Goal: Information Seeking & Learning: Learn about a topic

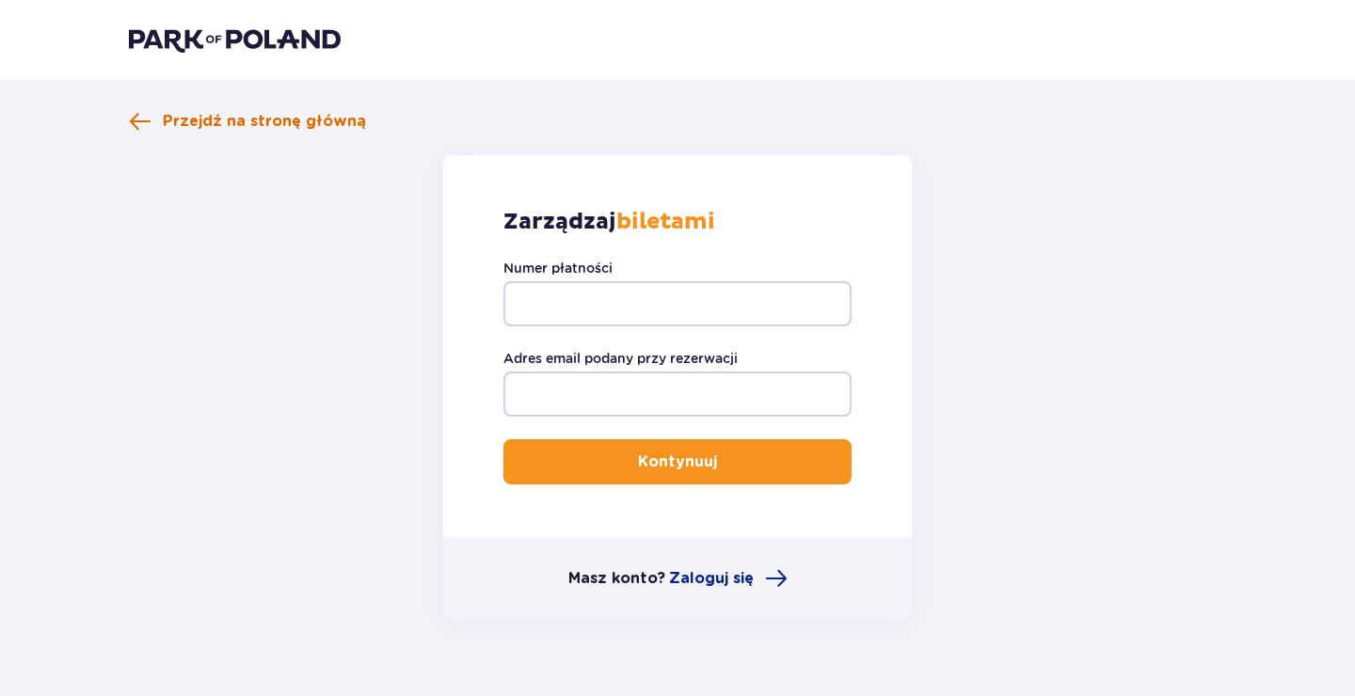
click at [170, 120] on span "Przejdź na stronę główną" at bounding box center [264, 121] width 203 height 21
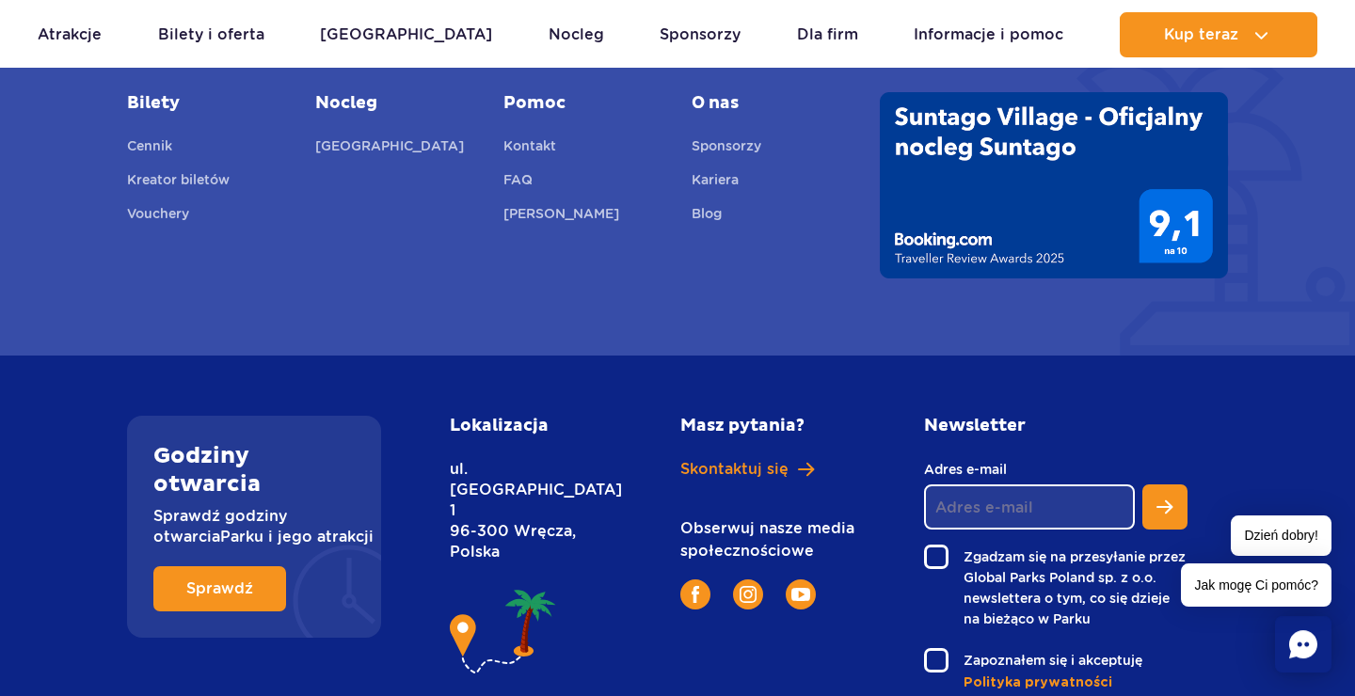
scroll to position [6895, 0]
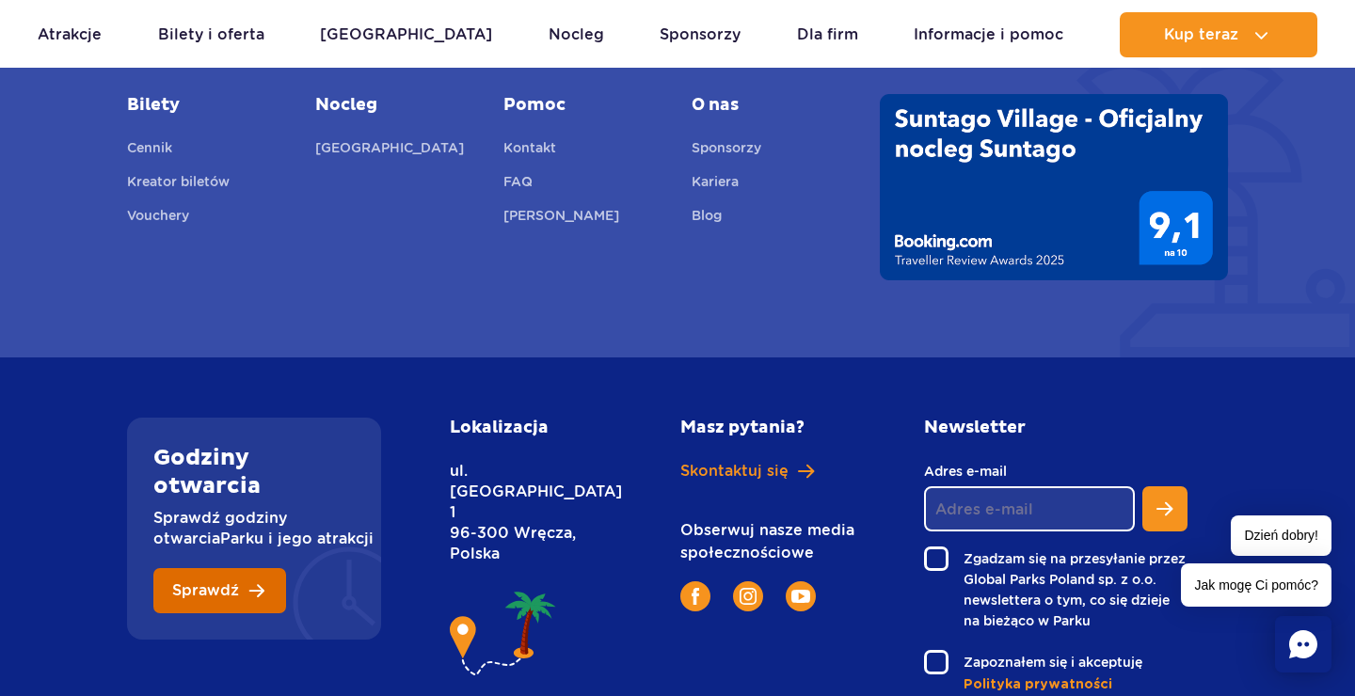
click at [247, 590] on link "Sprawdź" at bounding box center [219, 590] width 133 height 45
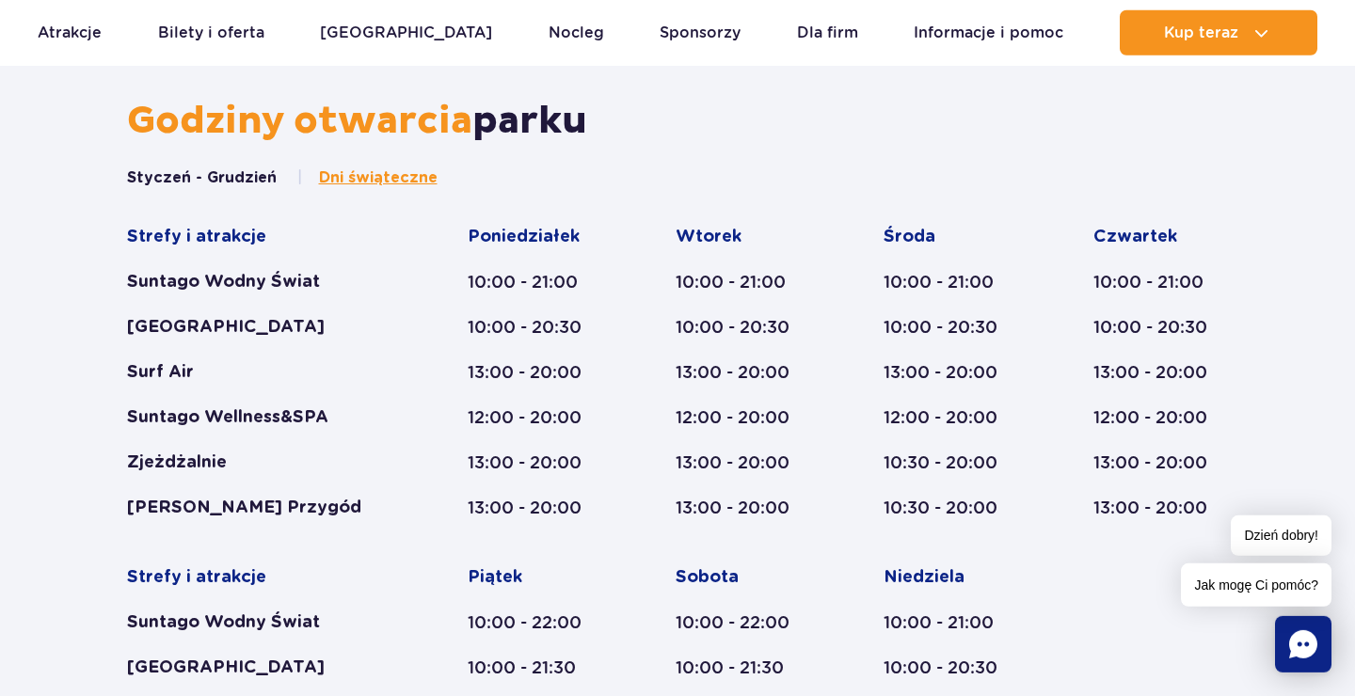
scroll to position [778, 0]
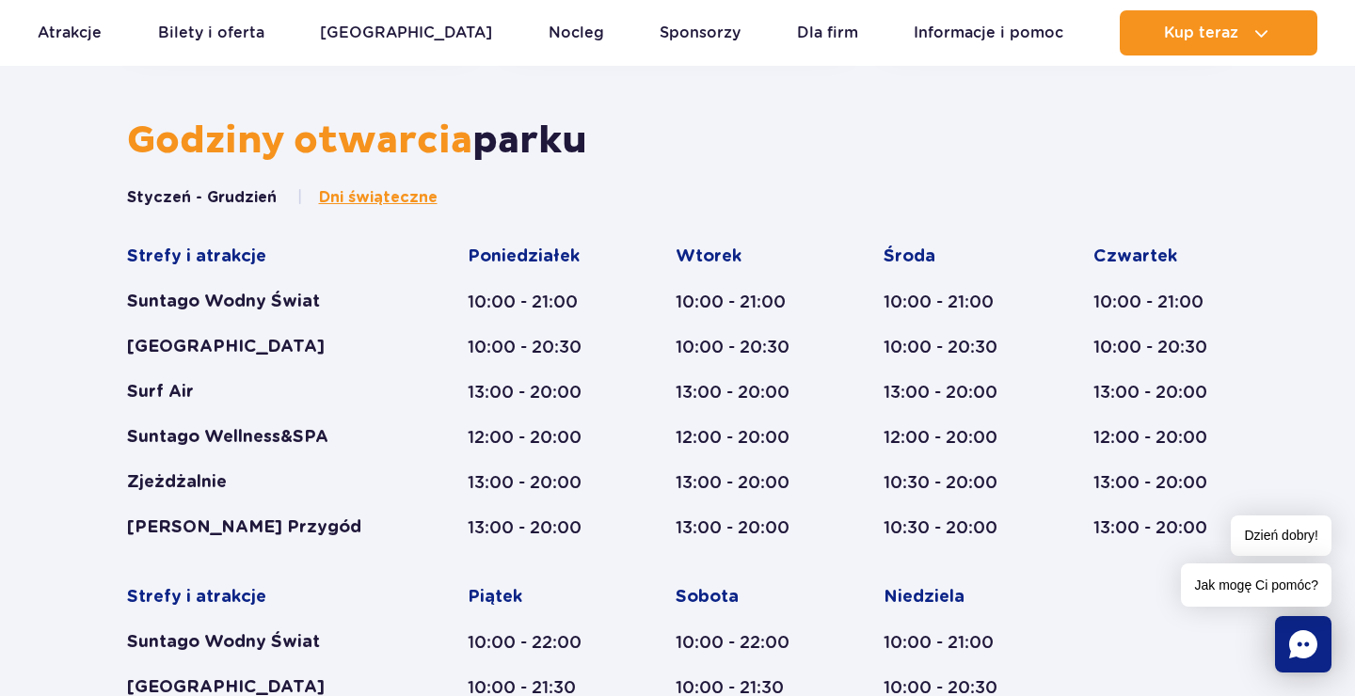
click at [394, 195] on span "Dni świąteczne" at bounding box center [378, 197] width 119 height 21
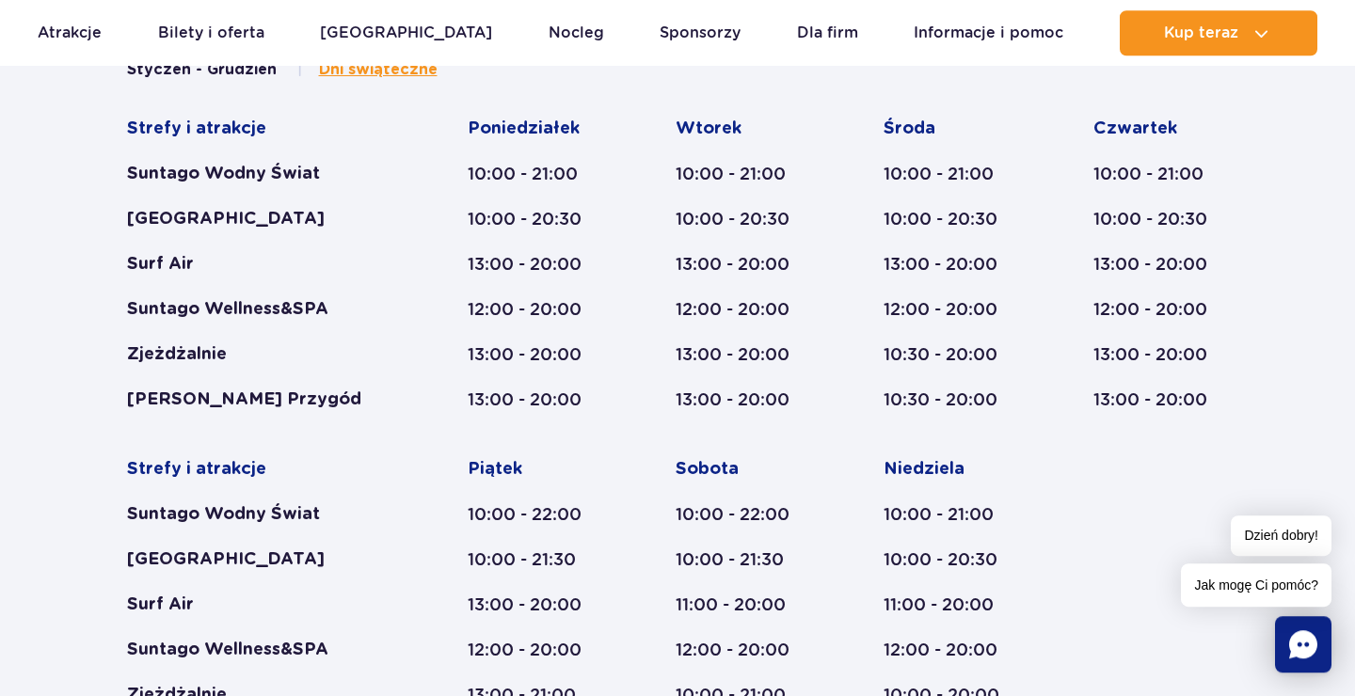
scroll to position [789, 0]
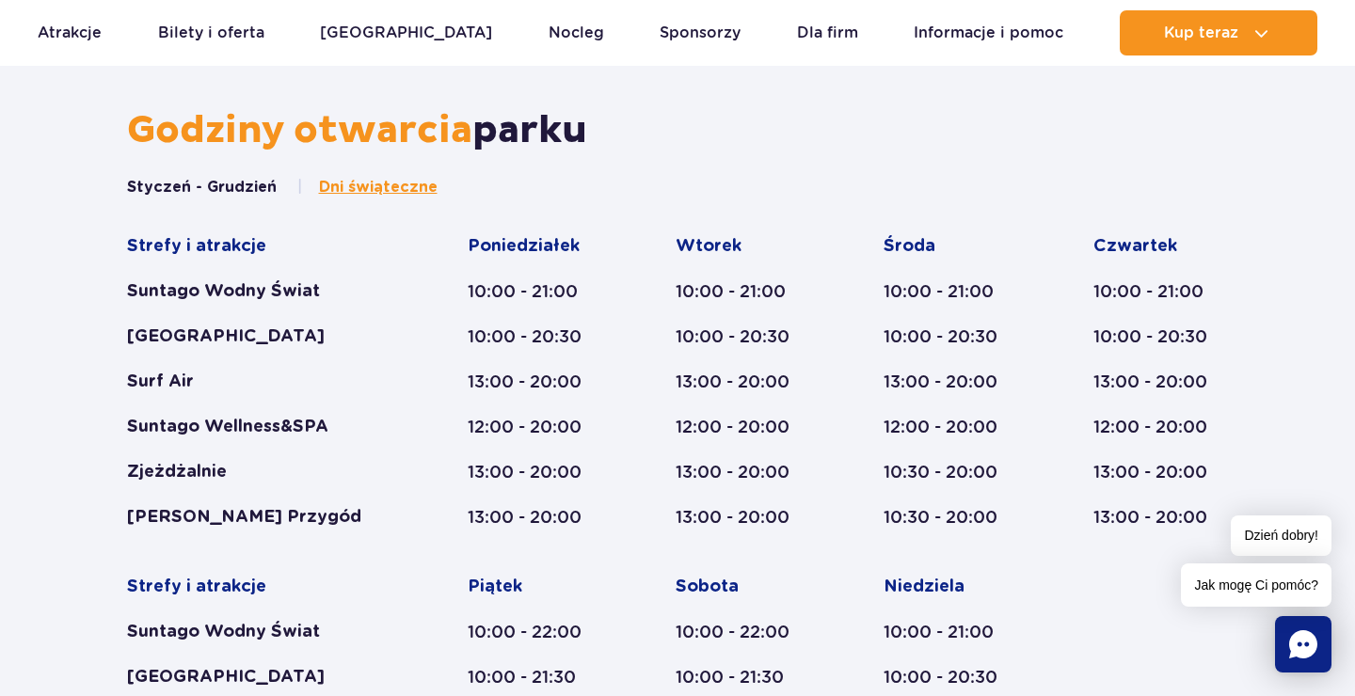
click at [241, 186] on button "Styczeń - Grudzień" at bounding box center [202, 187] width 150 height 21
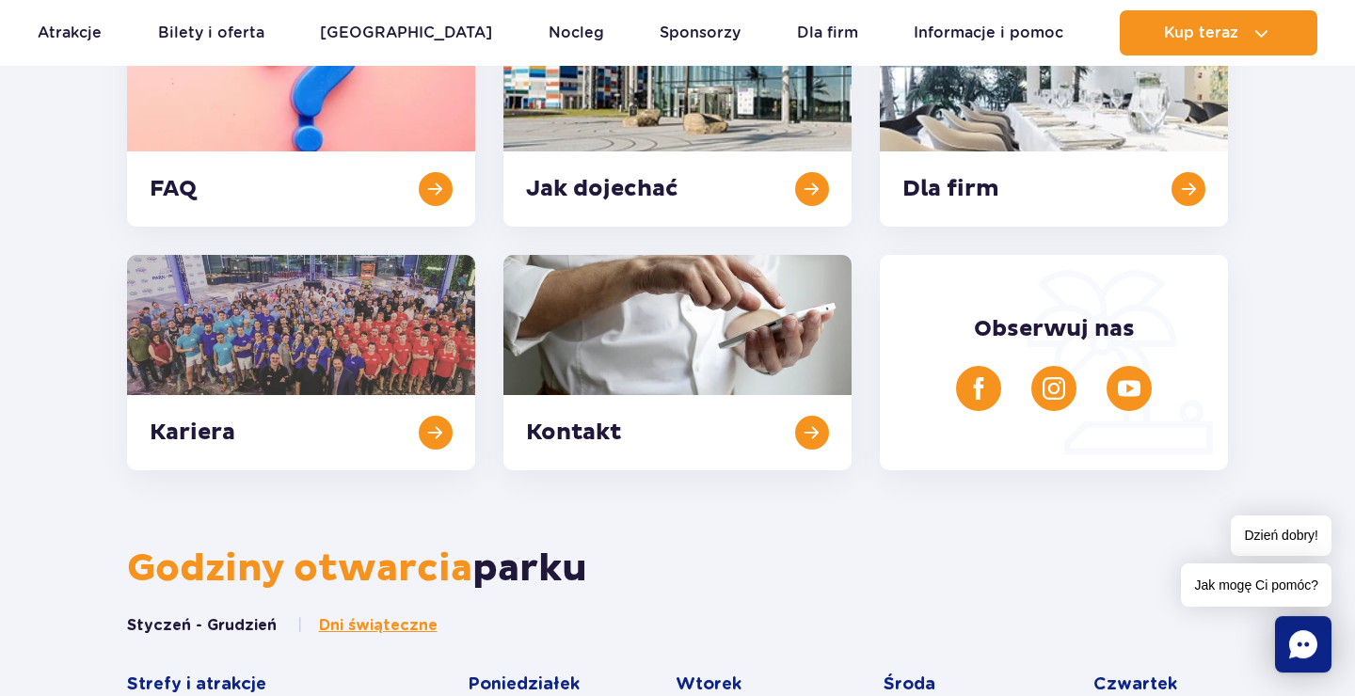
scroll to position [179, 0]
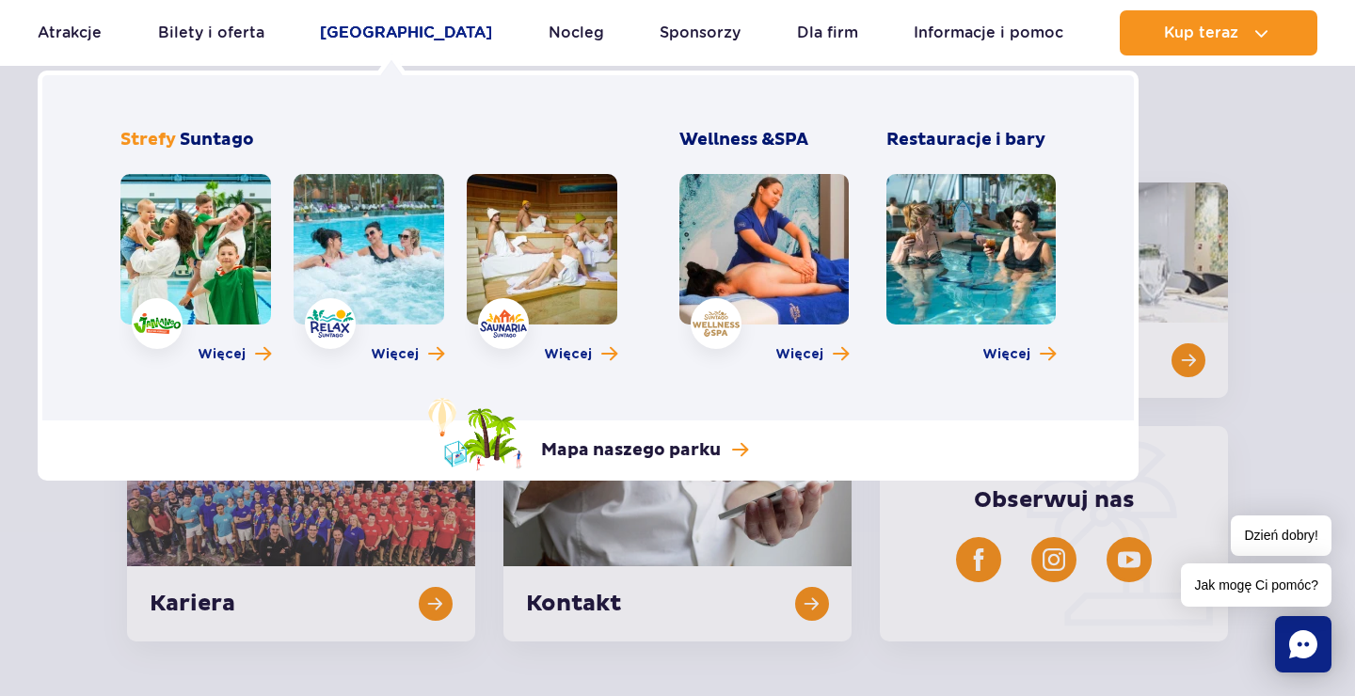
click at [389, 34] on link "[GEOGRAPHIC_DATA]" at bounding box center [406, 32] width 172 height 45
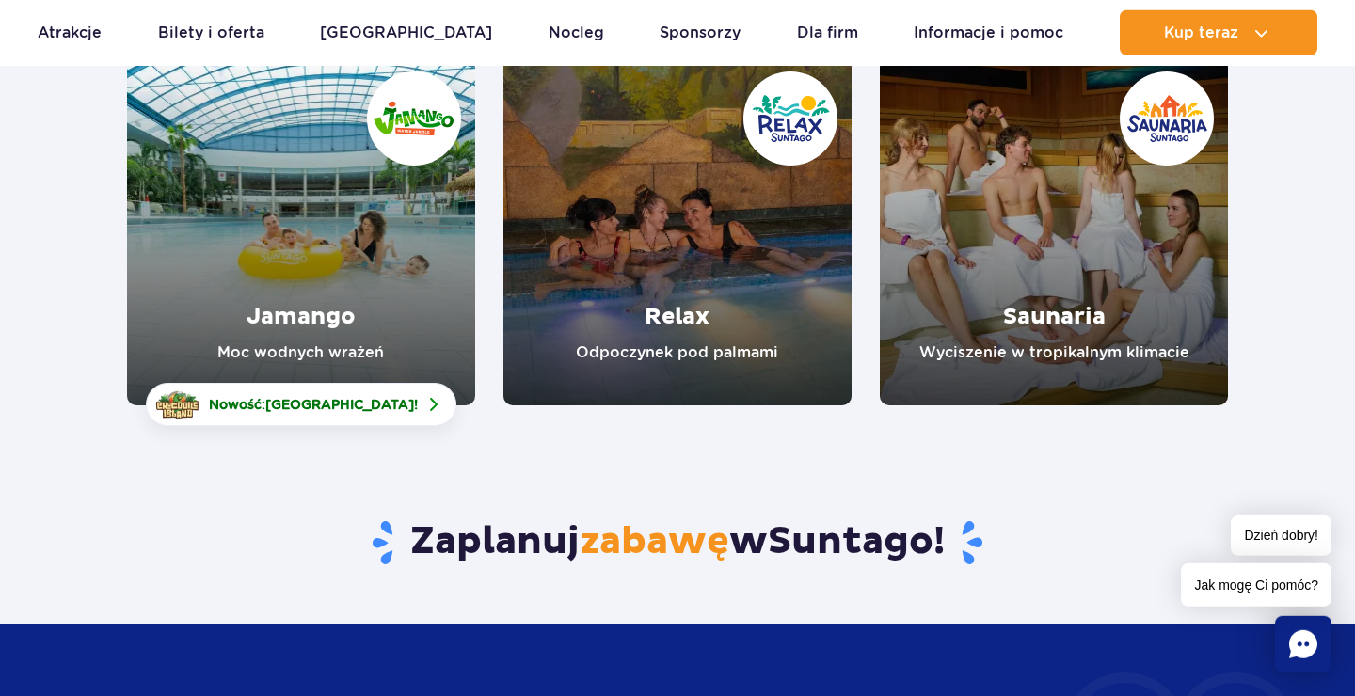
scroll to position [305, 0]
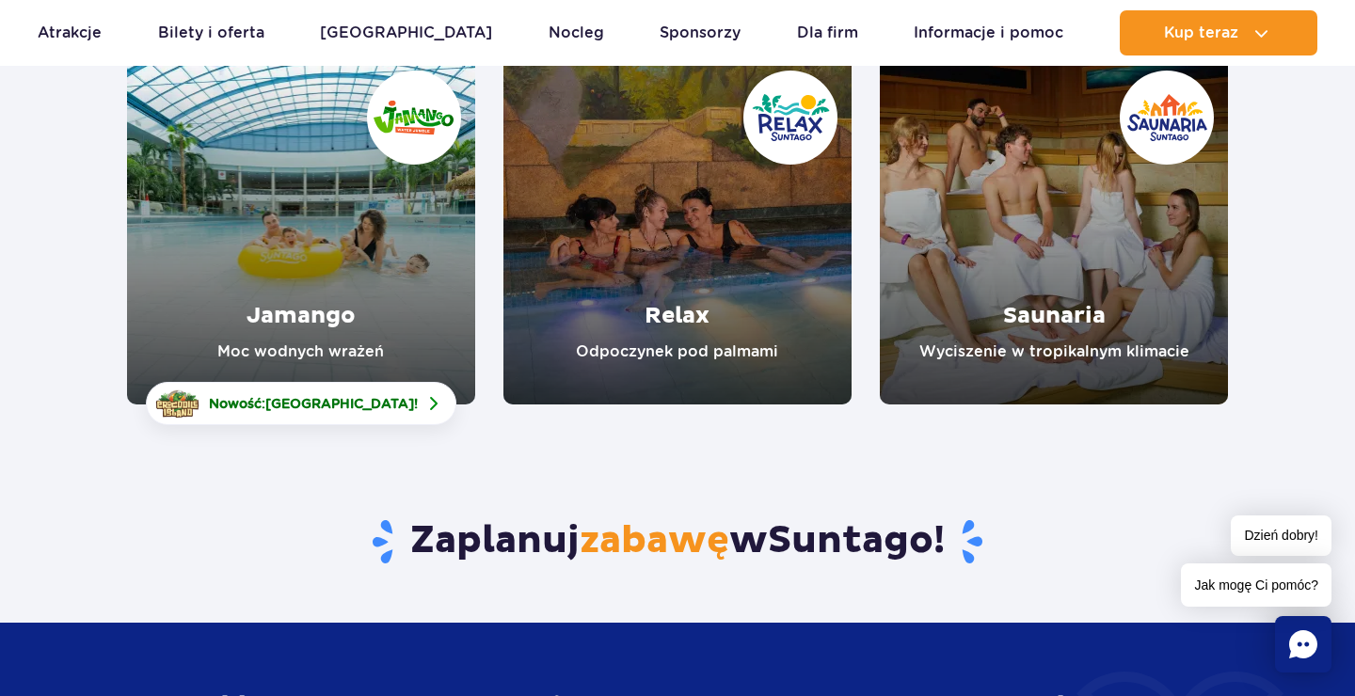
click at [752, 352] on link "Relax" at bounding box center [677, 230] width 348 height 348
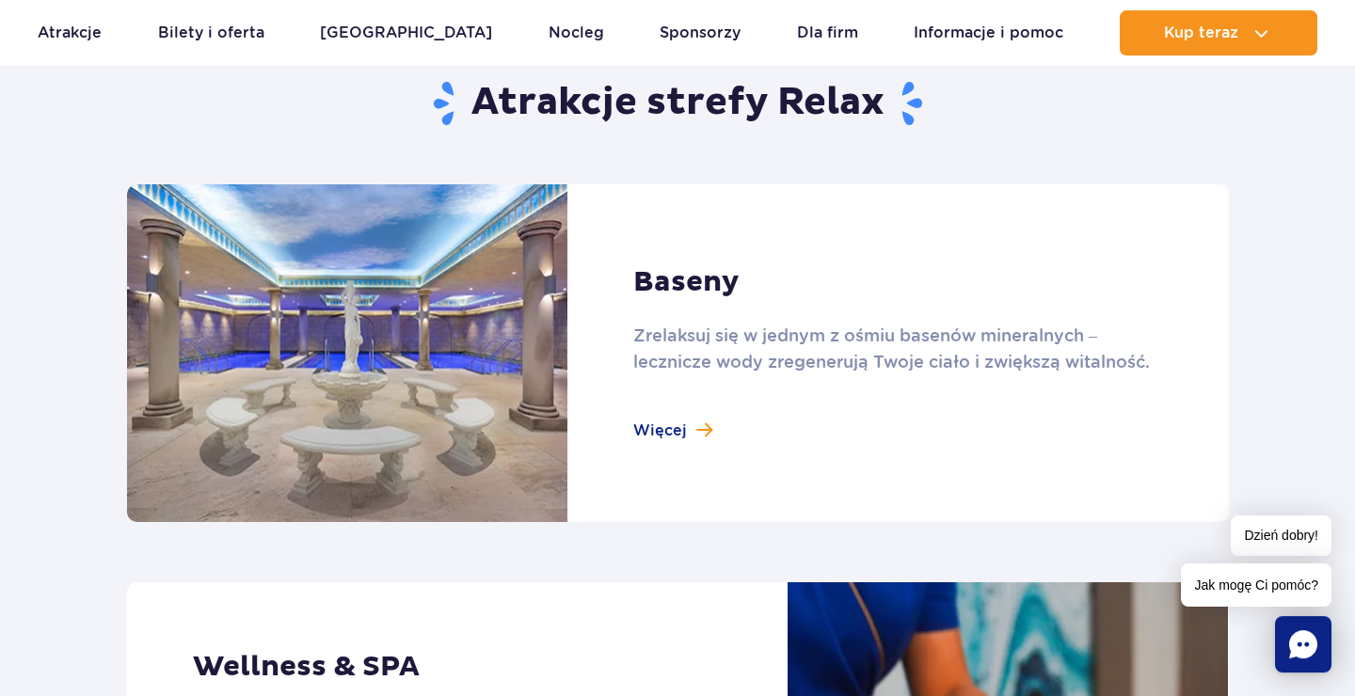
scroll to position [1219, 0]
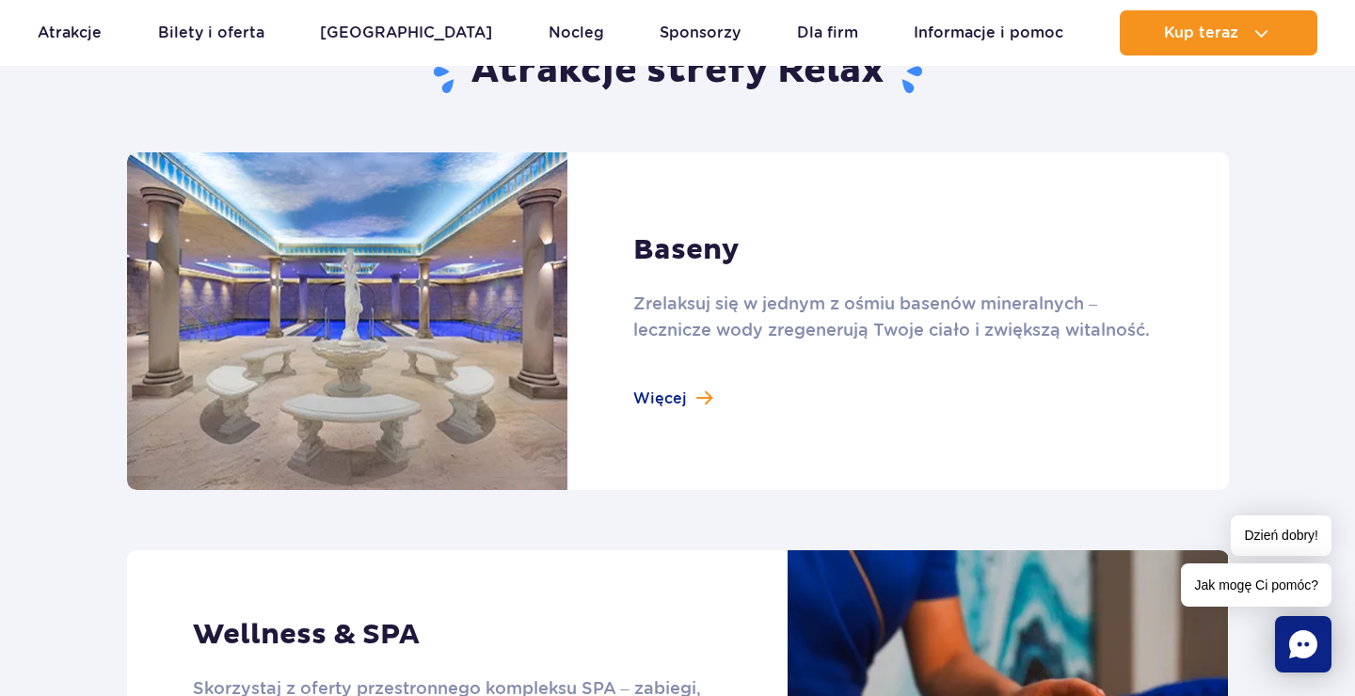
click at [680, 406] on link at bounding box center [678, 321] width 1102 height 338
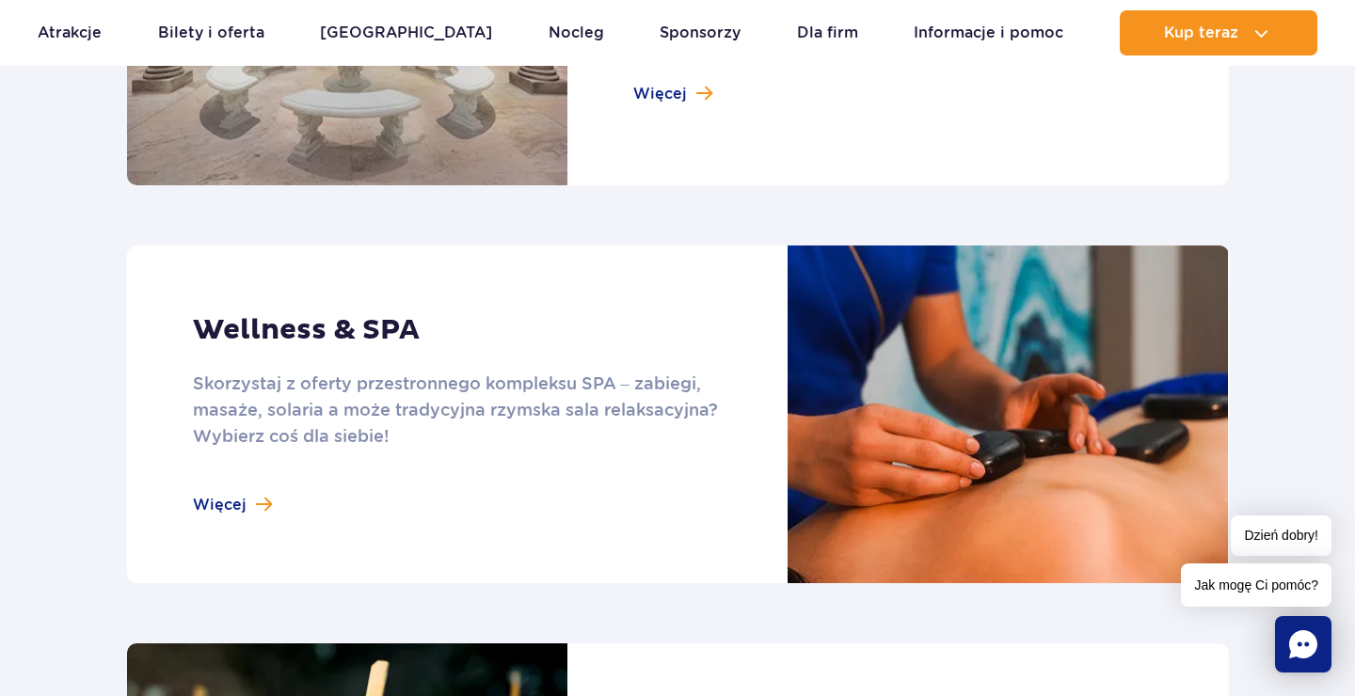
click at [221, 507] on link at bounding box center [678, 415] width 1102 height 338
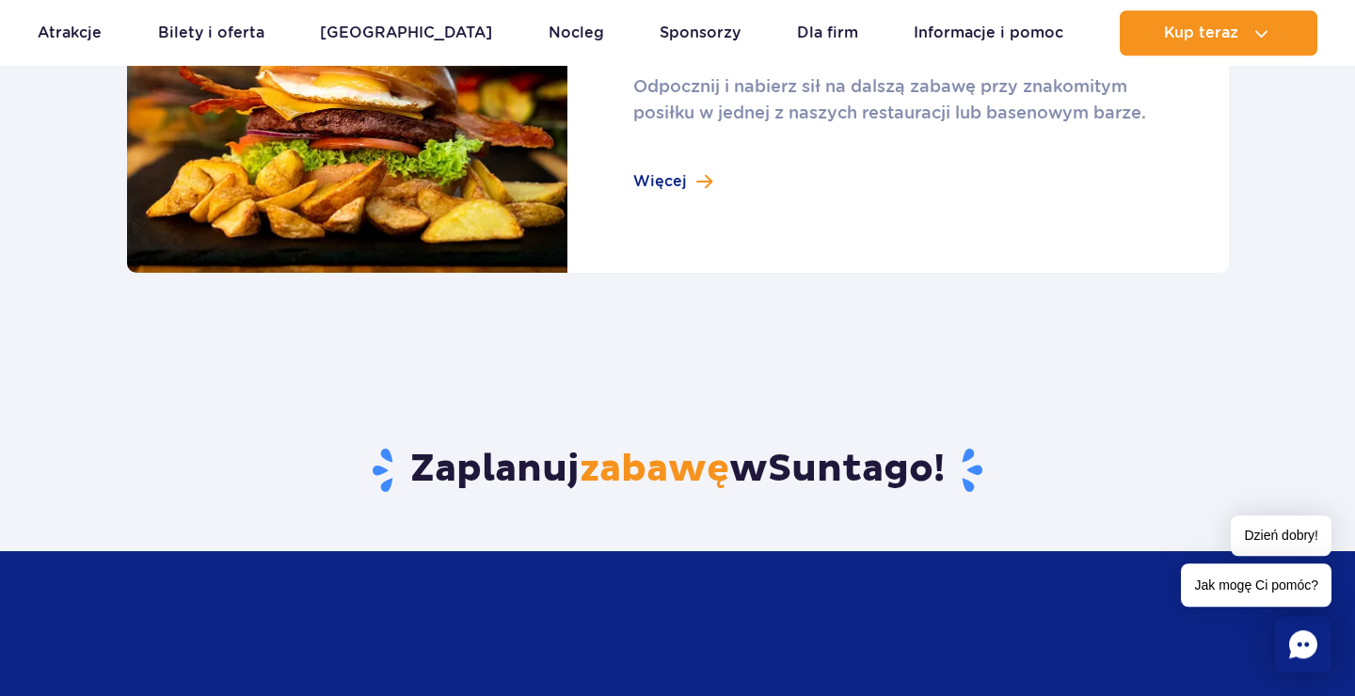
scroll to position [2236, 0]
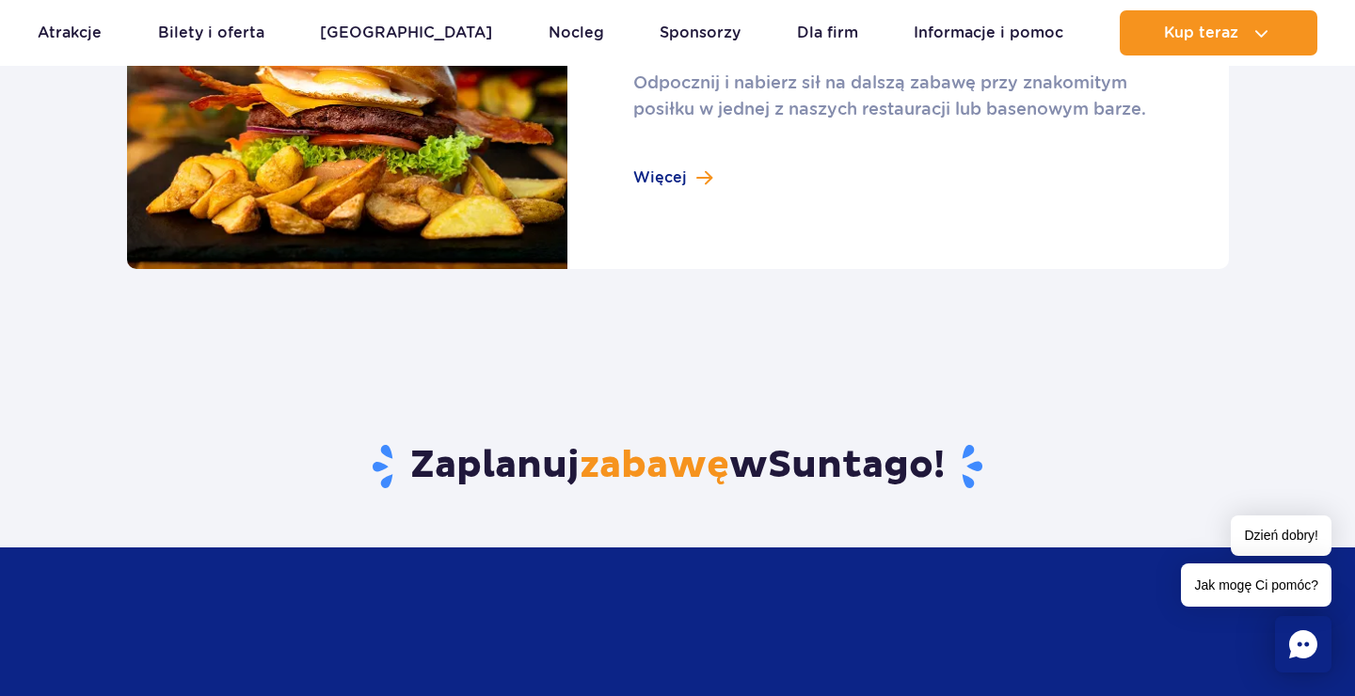
click at [641, 180] on link at bounding box center [678, 101] width 1102 height 338
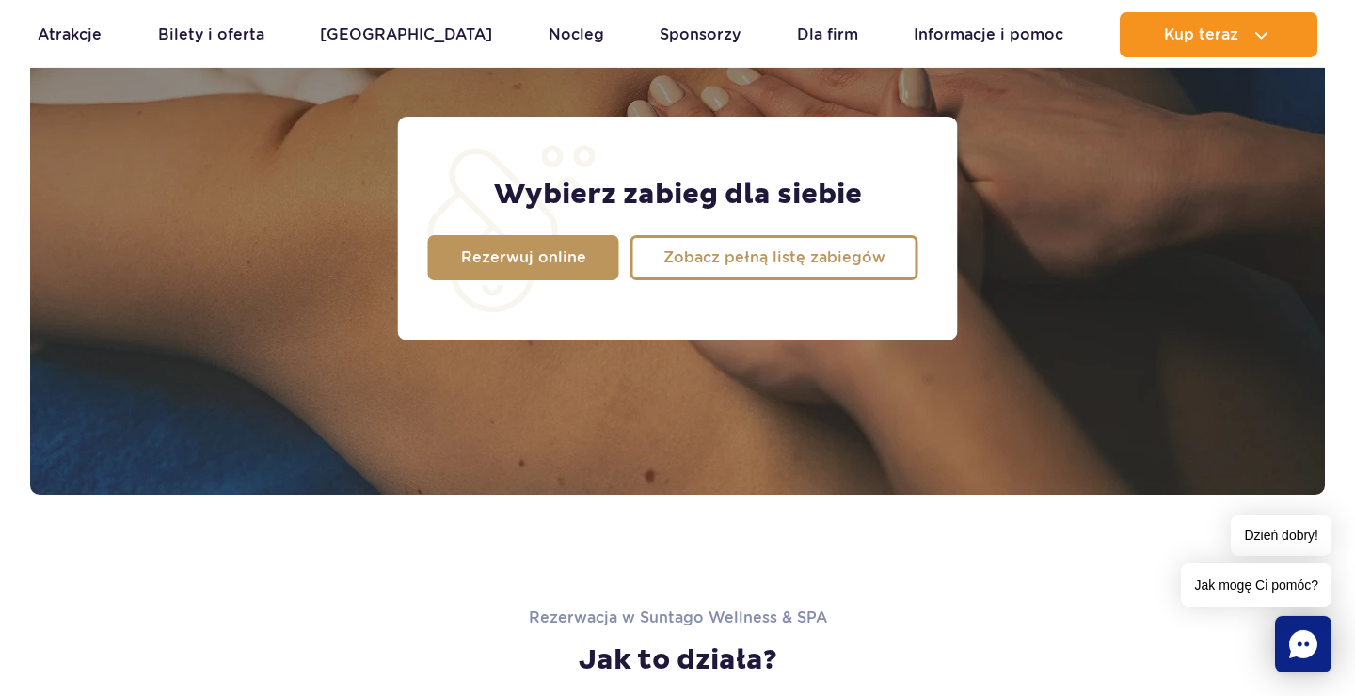
scroll to position [1728, 0]
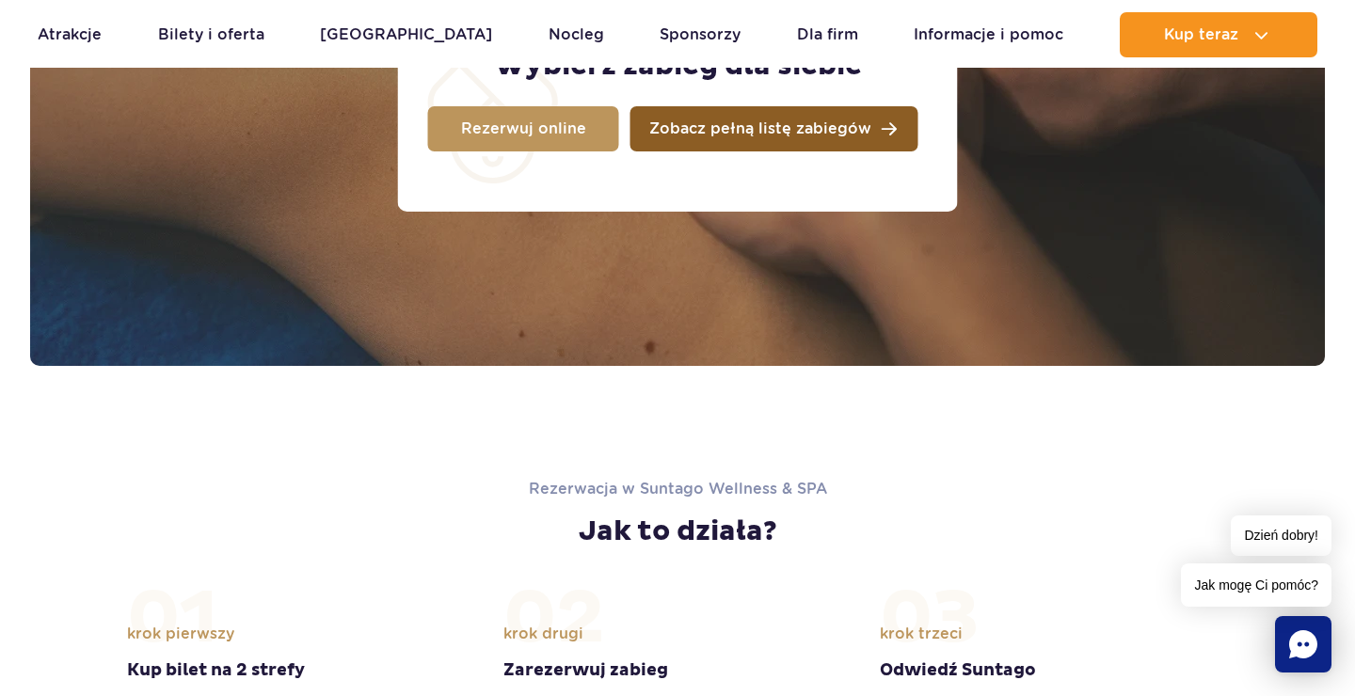
click at [771, 136] on span "Zobacz pełną listę zabiegów" at bounding box center [760, 128] width 222 height 15
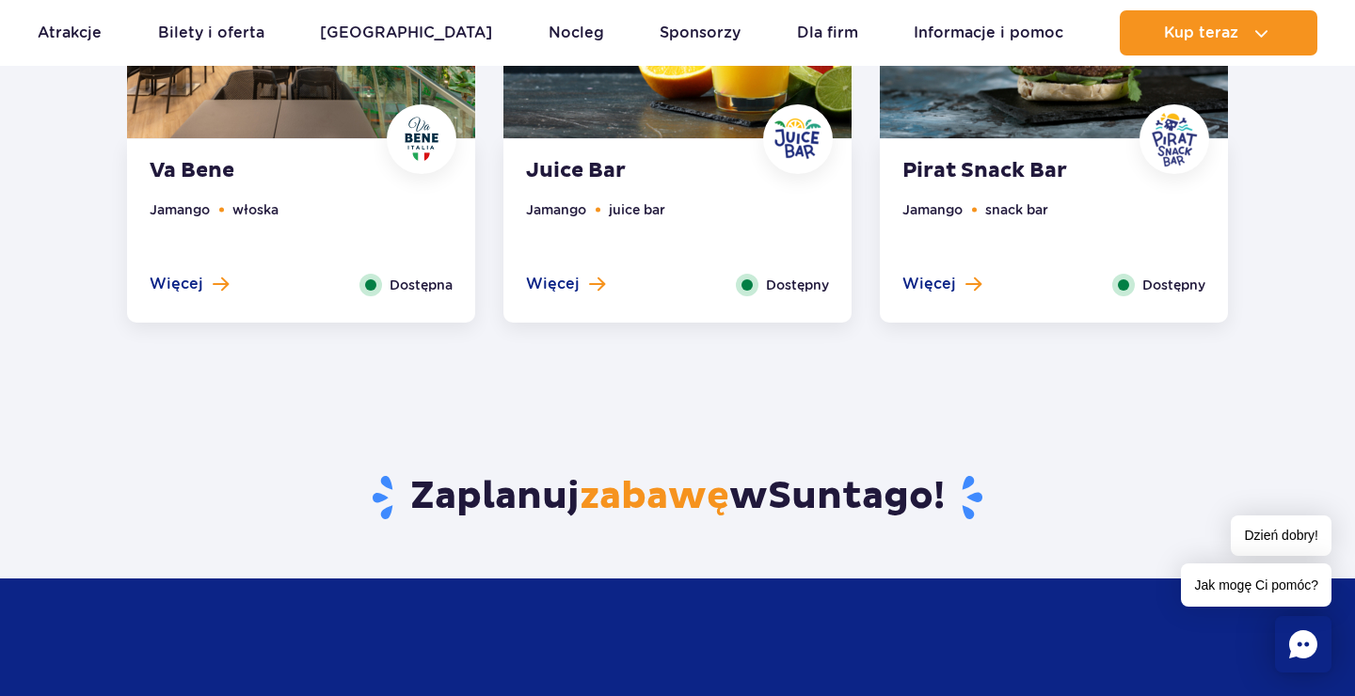
scroll to position [1321, 0]
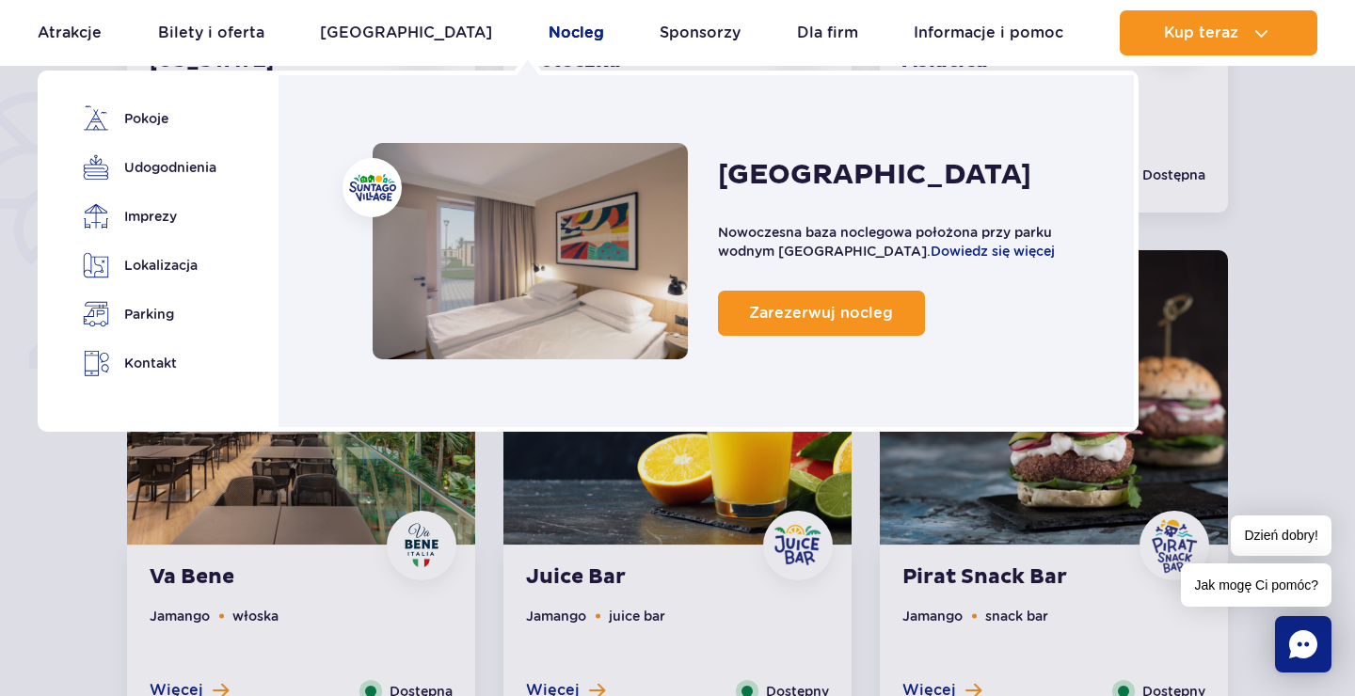
click at [549, 31] on link "Nocleg" at bounding box center [577, 32] width 56 height 45
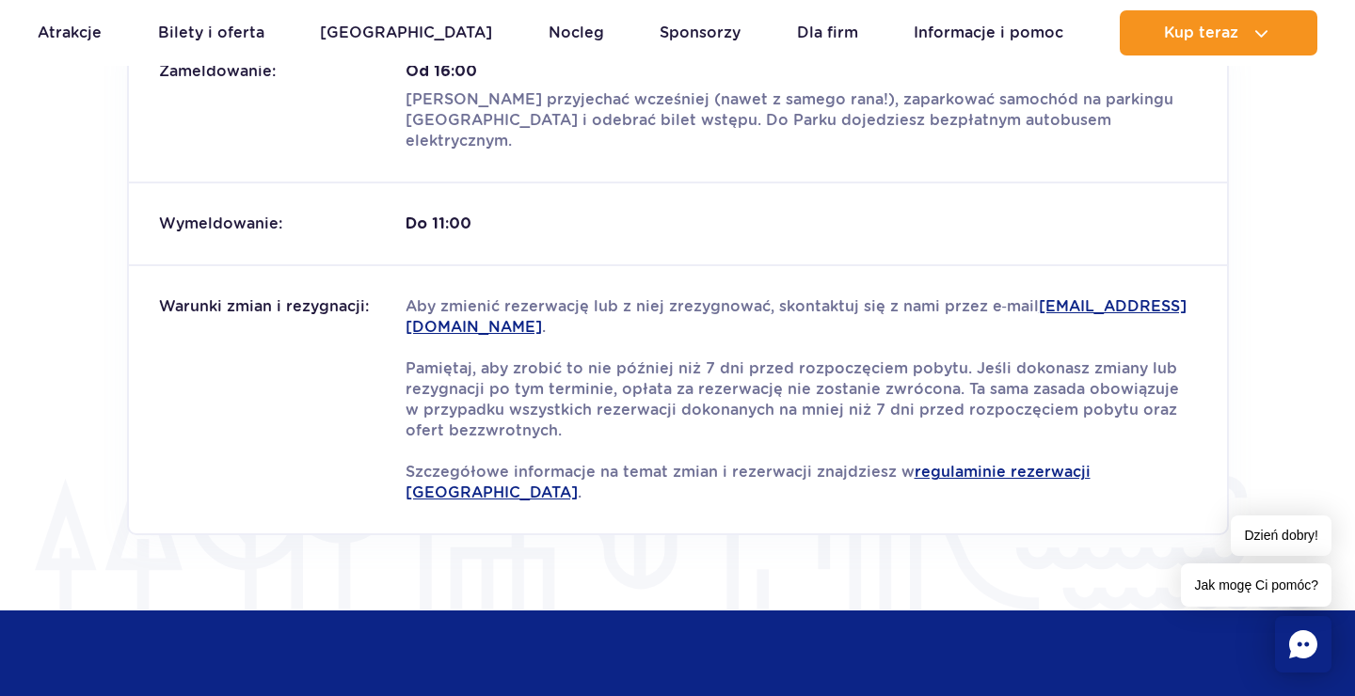
scroll to position [2642, 0]
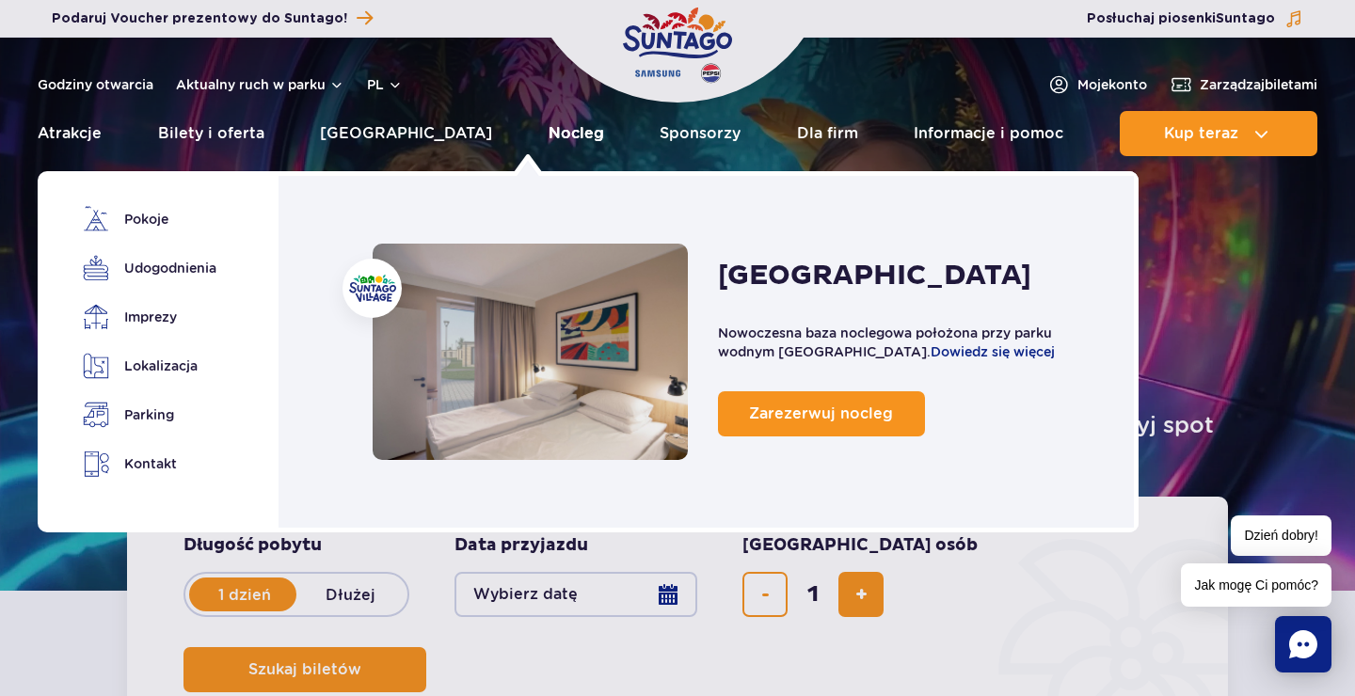
click at [549, 136] on link "Nocleg" at bounding box center [577, 133] width 56 height 45
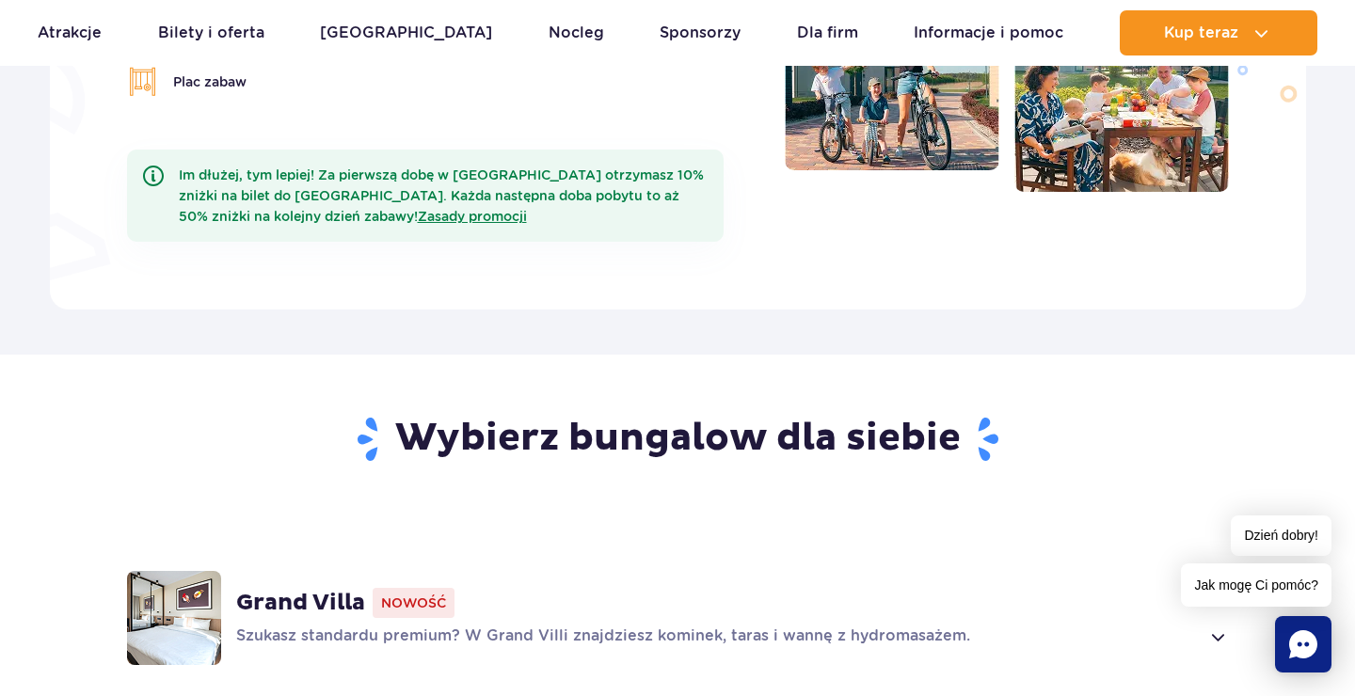
scroll to position [1219, 0]
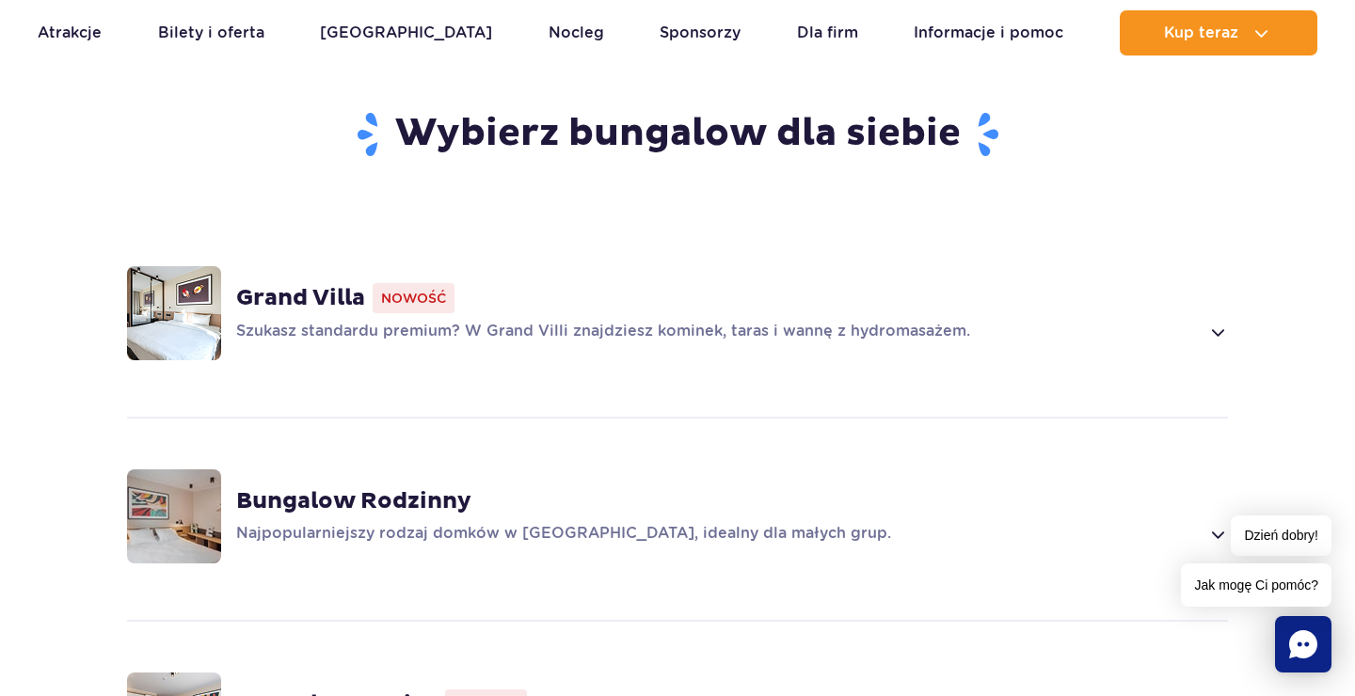
click at [1227, 321] on span at bounding box center [1217, 332] width 22 height 23
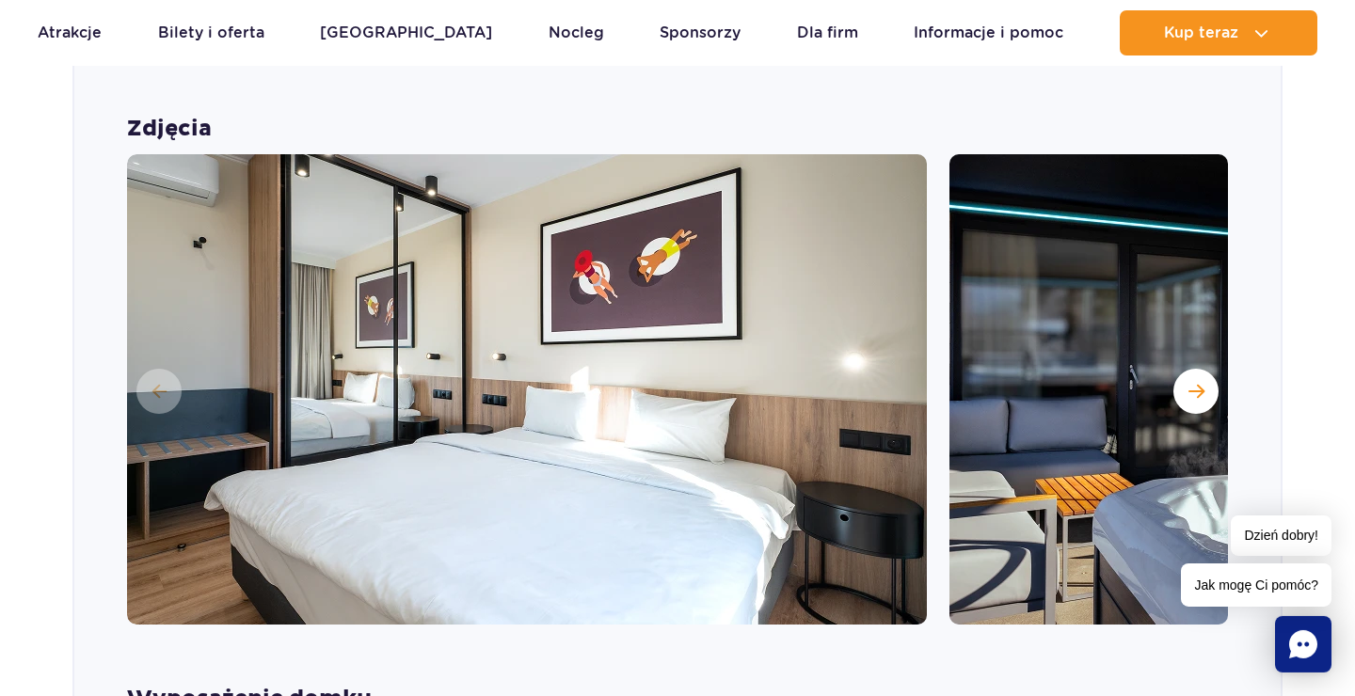
scroll to position [1522, 0]
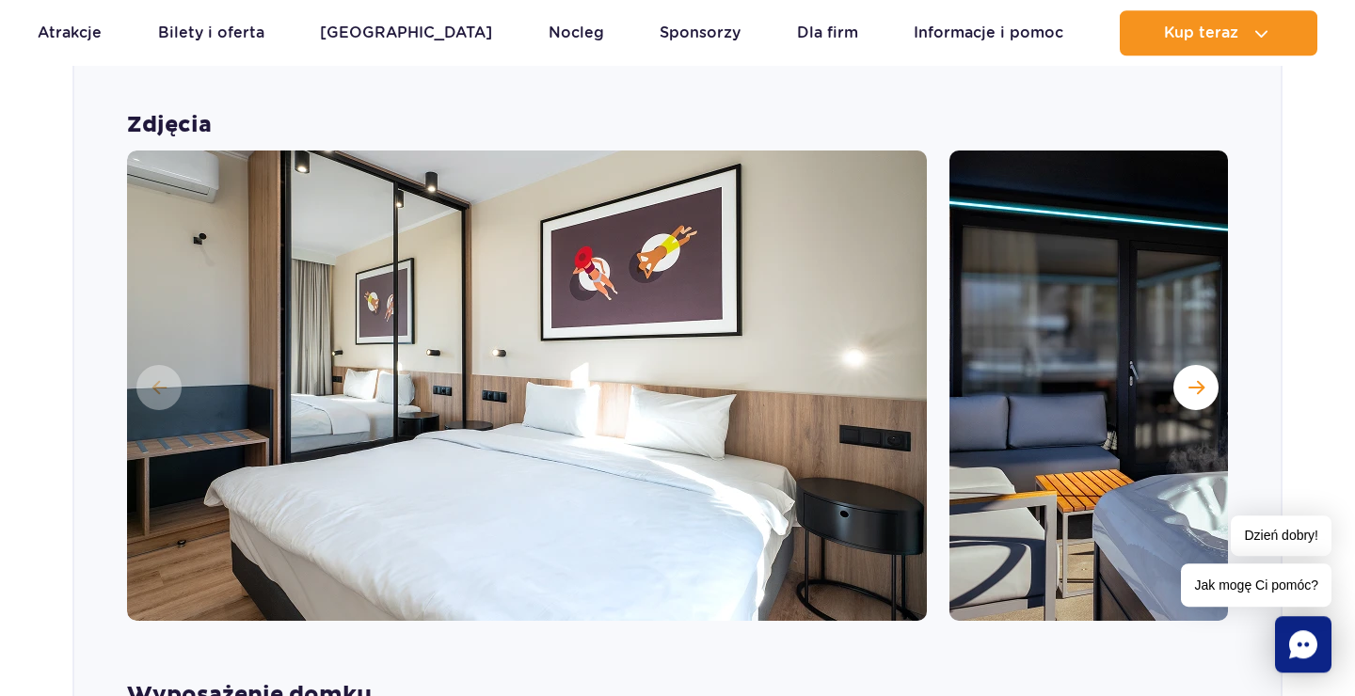
click at [569, 286] on img at bounding box center [527, 386] width 800 height 470
click at [1199, 379] on span "Następny slajd" at bounding box center [1196, 387] width 16 height 17
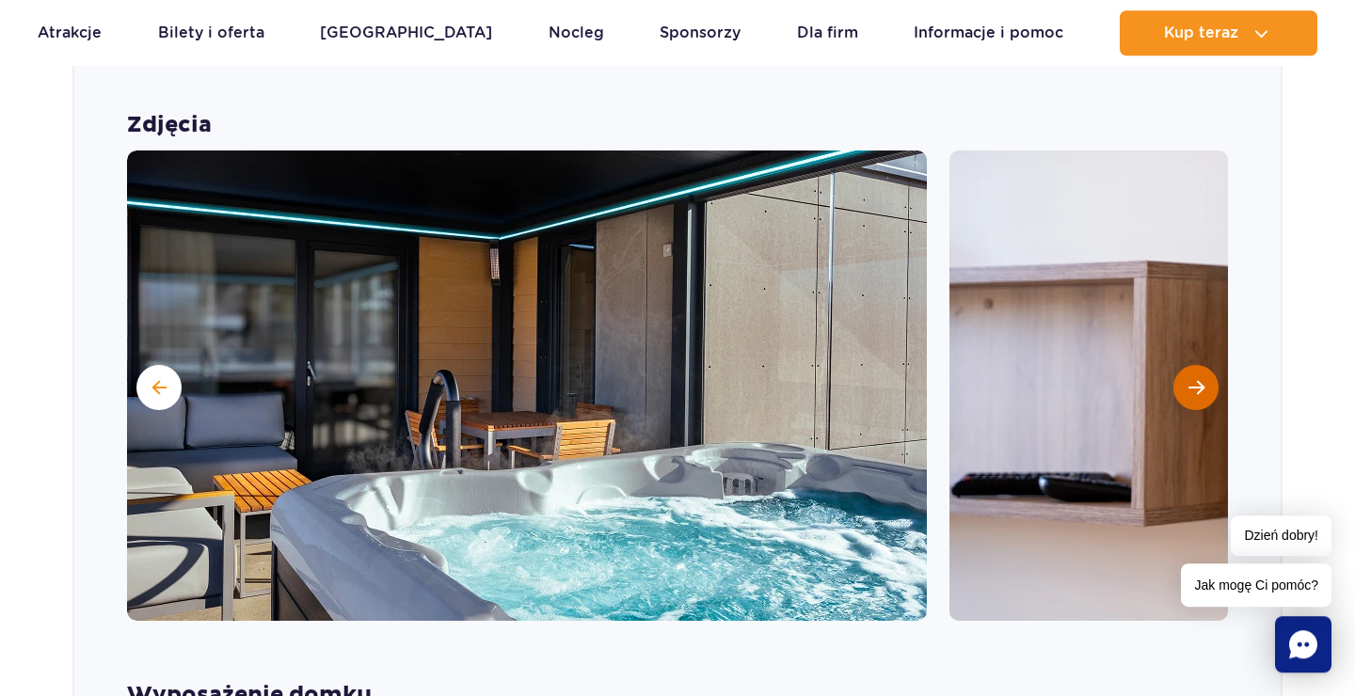
click at [1199, 379] on span "Następny slajd" at bounding box center [1196, 387] width 16 height 17
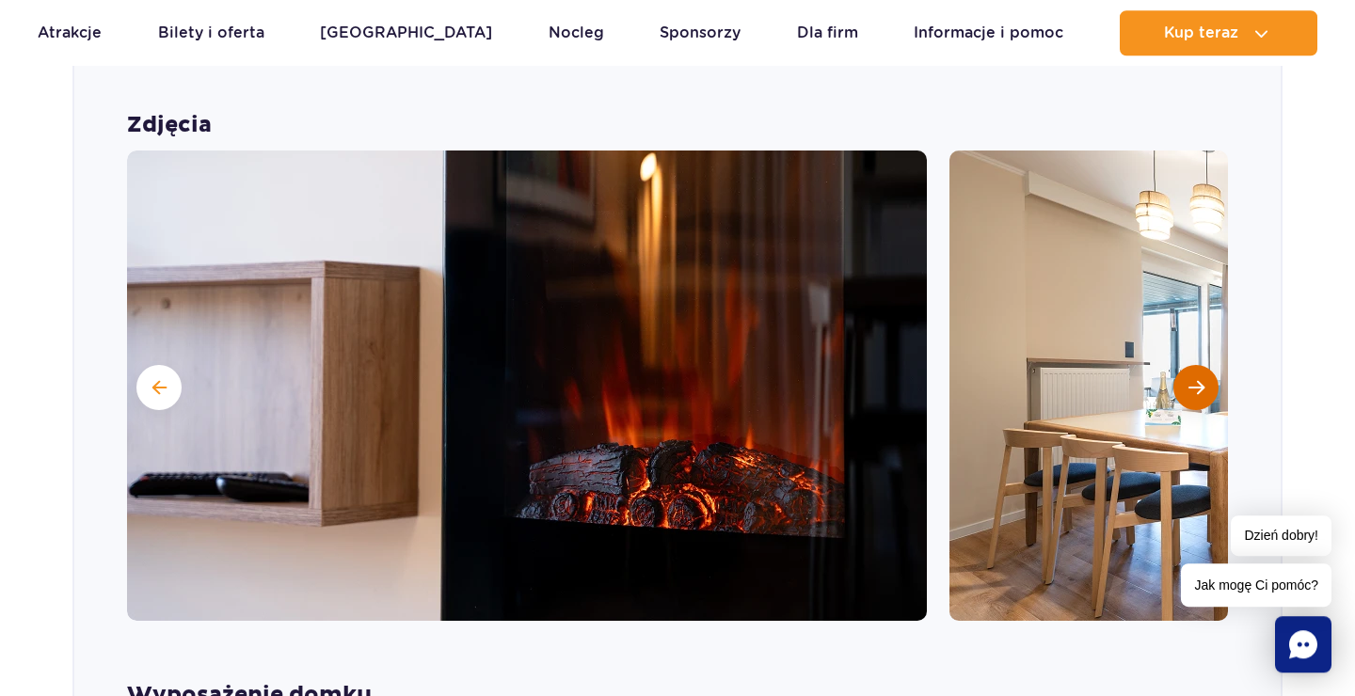
click at [1199, 379] on span "Następny slajd" at bounding box center [1196, 387] width 16 height 17
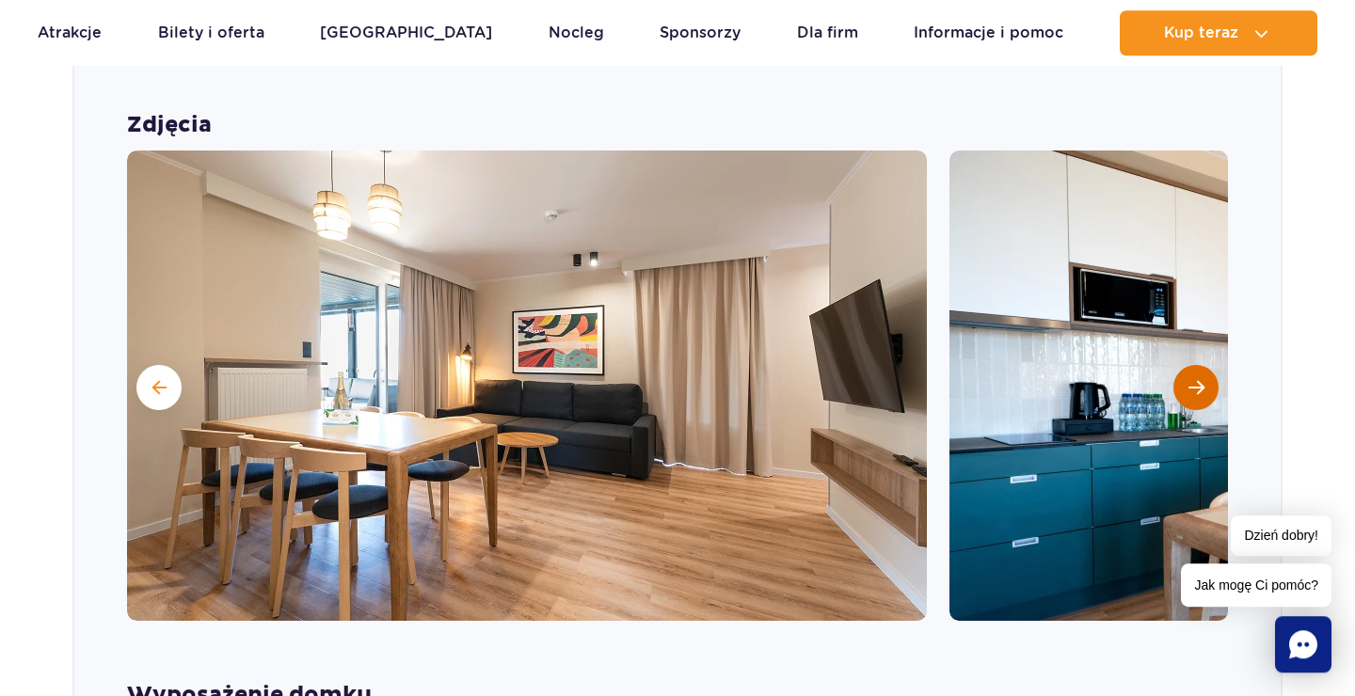
click at [1199, 379] on span "Następny slajd" at bounding box center [1196, 387] width 16 height 17
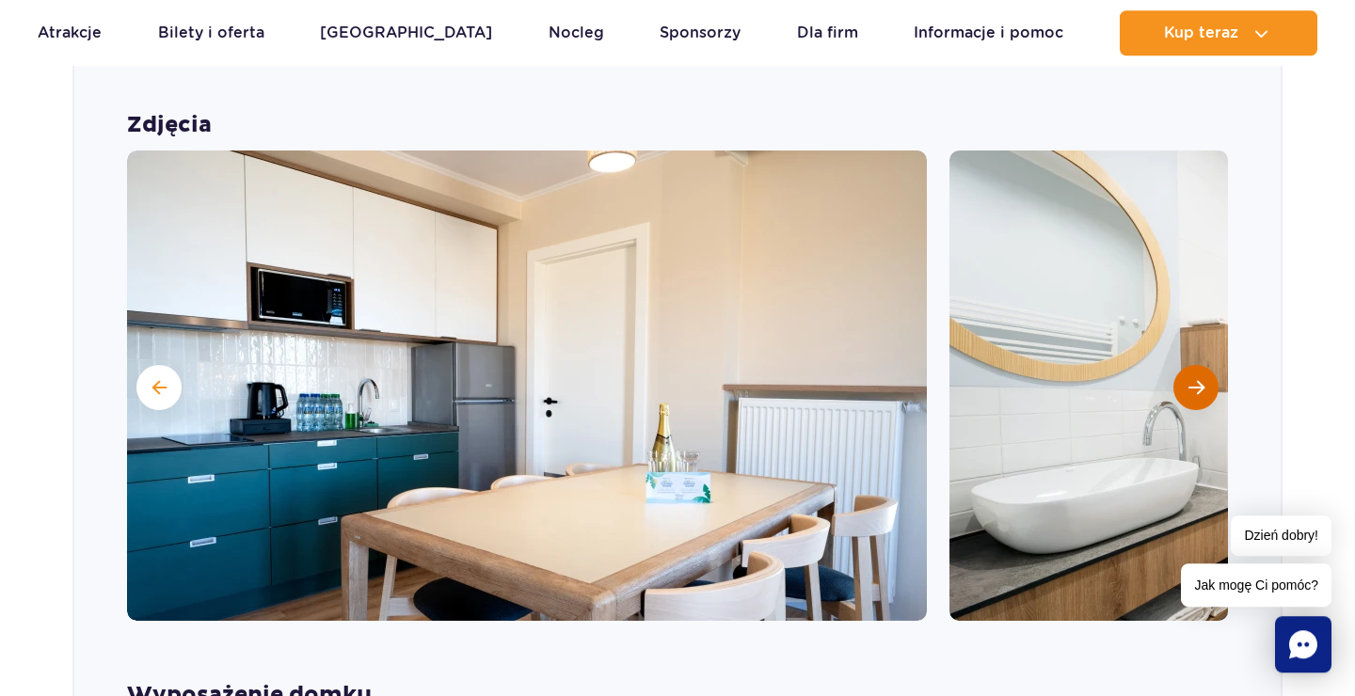
click at [1199, 379] on span "Następny slajd" at bounding box center [1196, 387] width 16 height 17
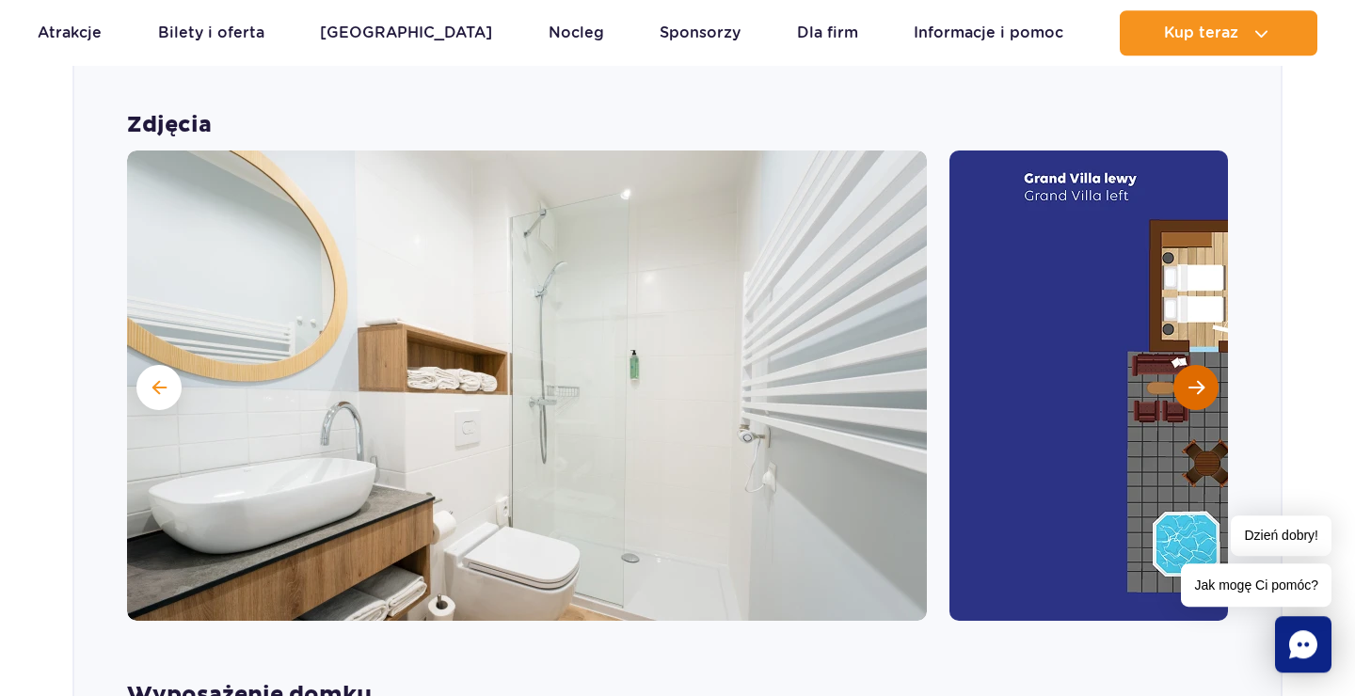
click at [1199, 379] on span "Następny slajd" at bounding box center [1196, 387] width 16 height 17
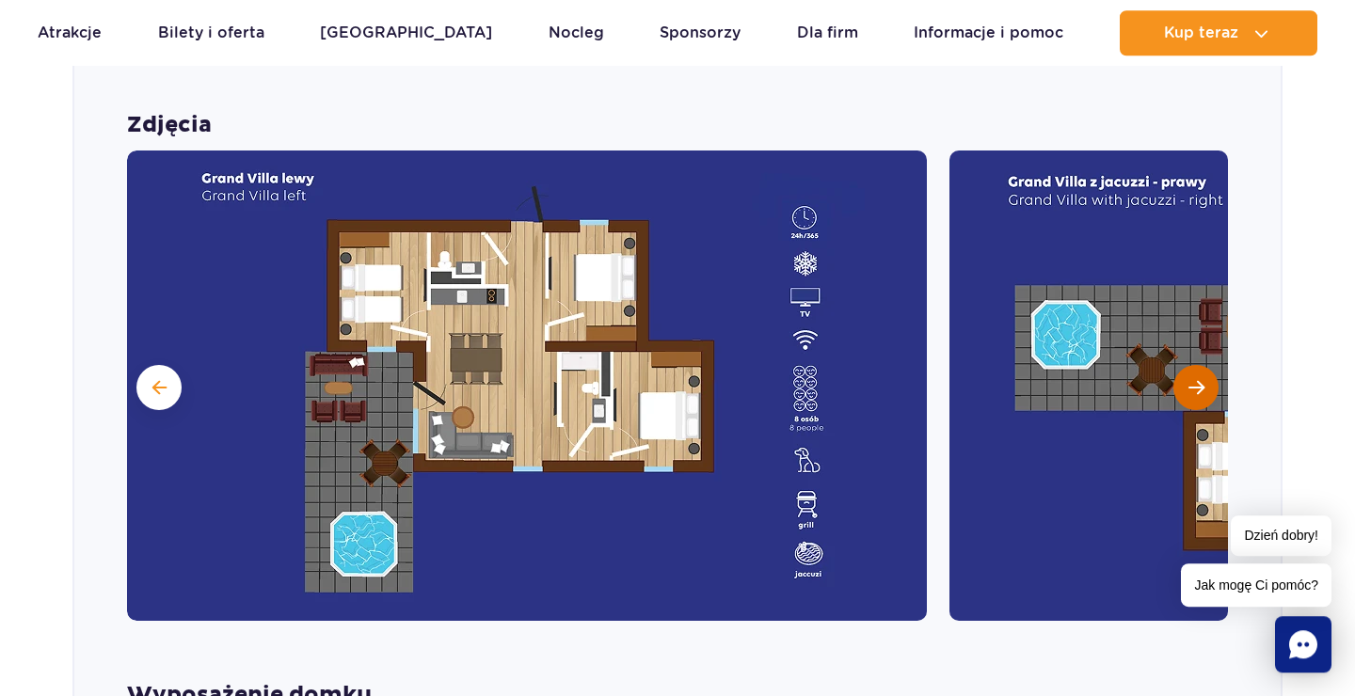
click at [1200, 379] on span "Następny slajd" at bounding box center [1196, 387] width 16 height 17
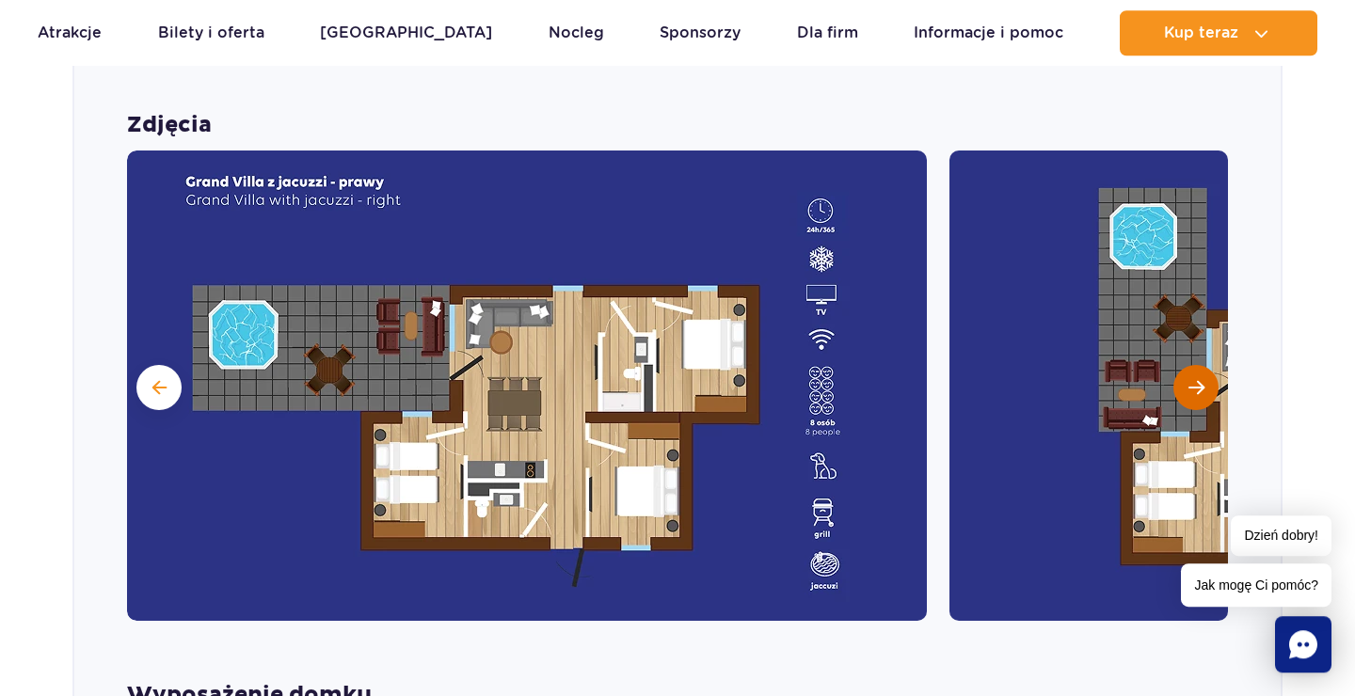
click at [1200, 379] on span "Następny slajd" at bounding box center [1196, 387] width 16 height 17
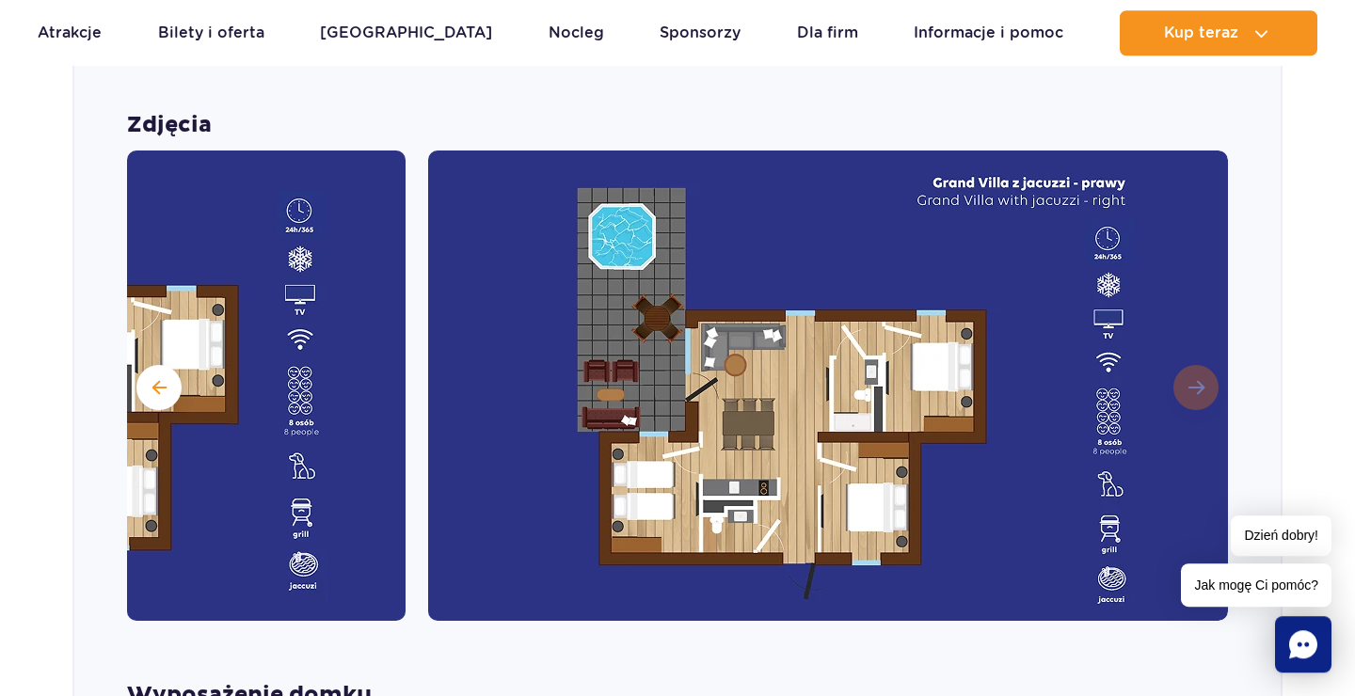
click at [1200, 360] on img at bounding box center [828, 386] width 800 height 470
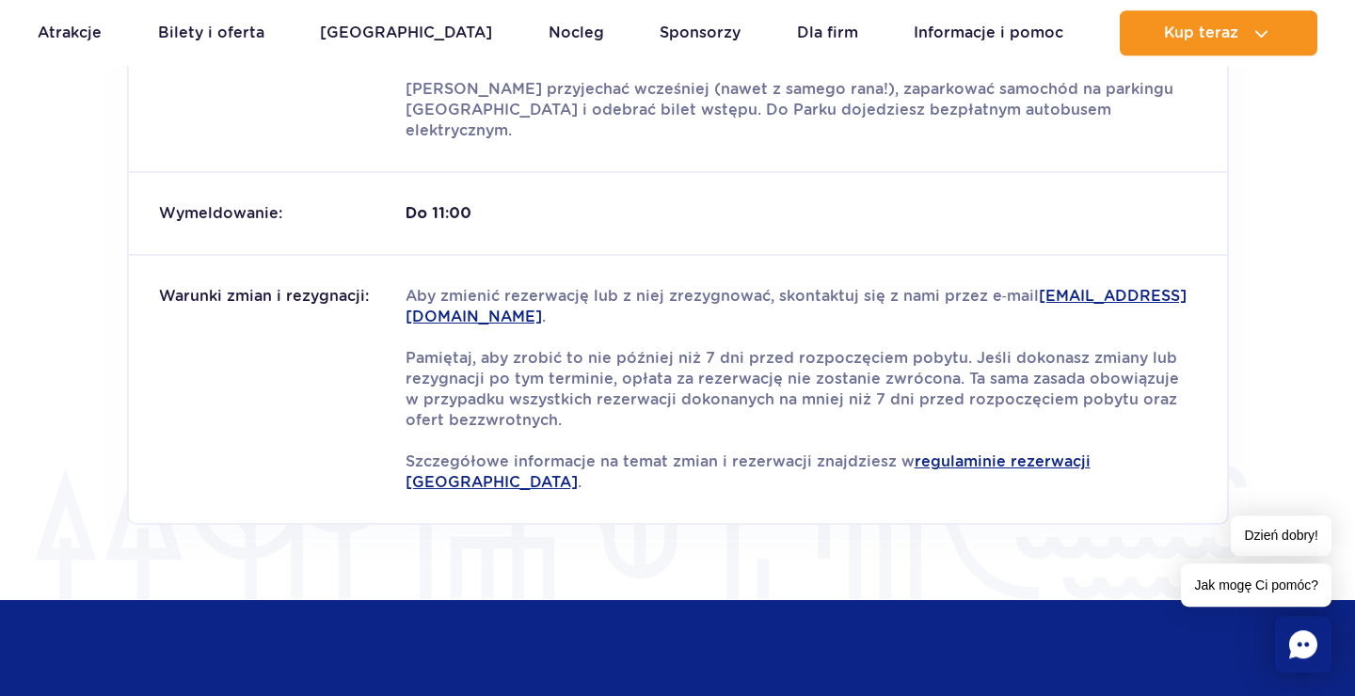
scroll to position [3656, 0]
